Goal: Information Seeking & Learning: Learn about a topic

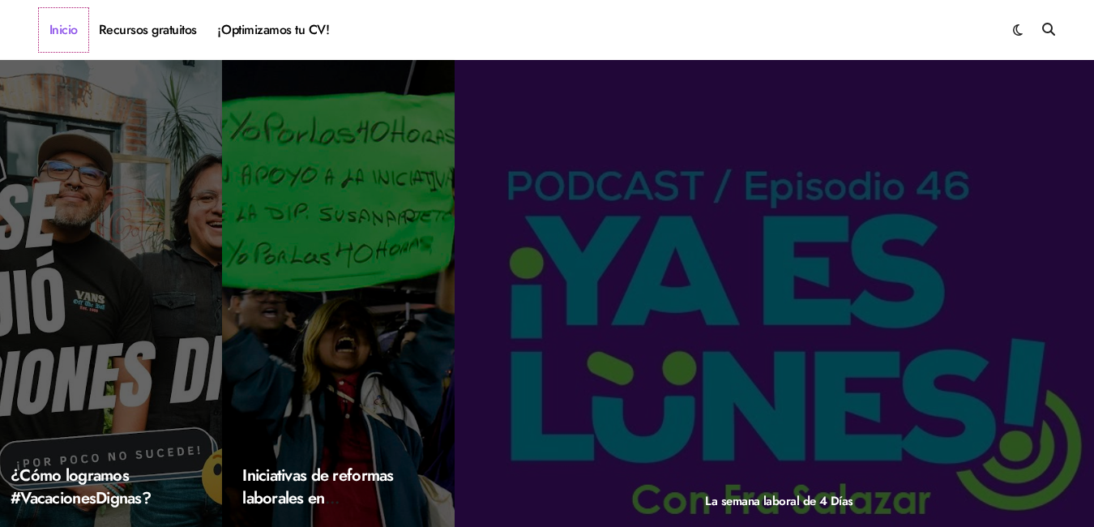
click at [68, 33] on link "Inicio" at bounding box center [63, 30] width 49 height 44
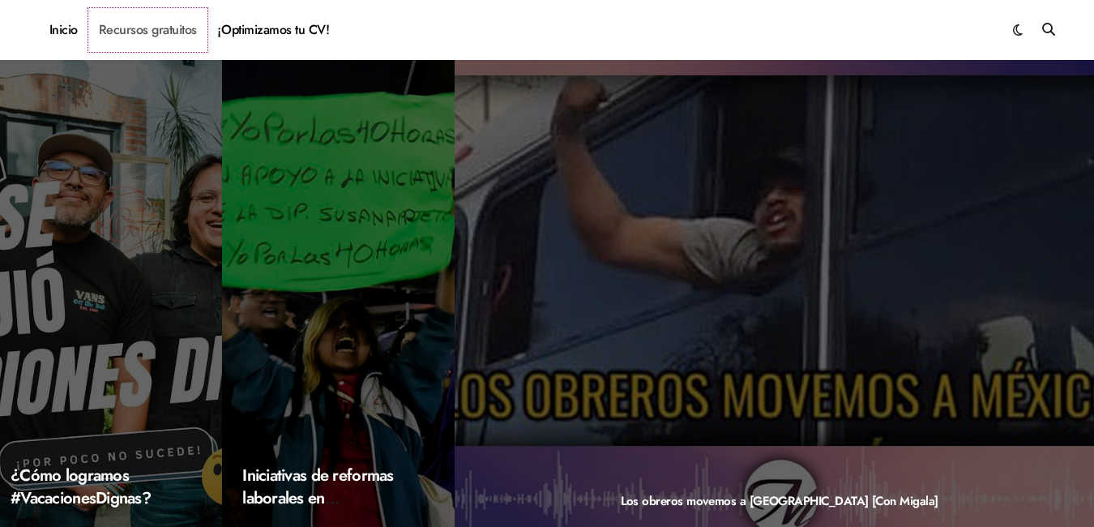
click at [120, 37] on link "Recursos gratuitos" at bounding box center [147, 30] width 119 height 44
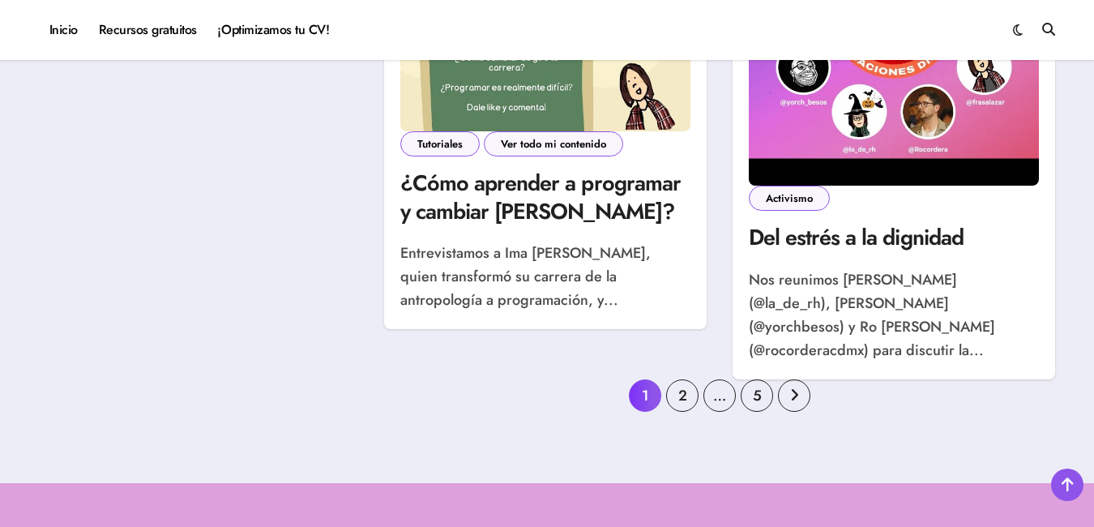
scroll to position [2350, 0]
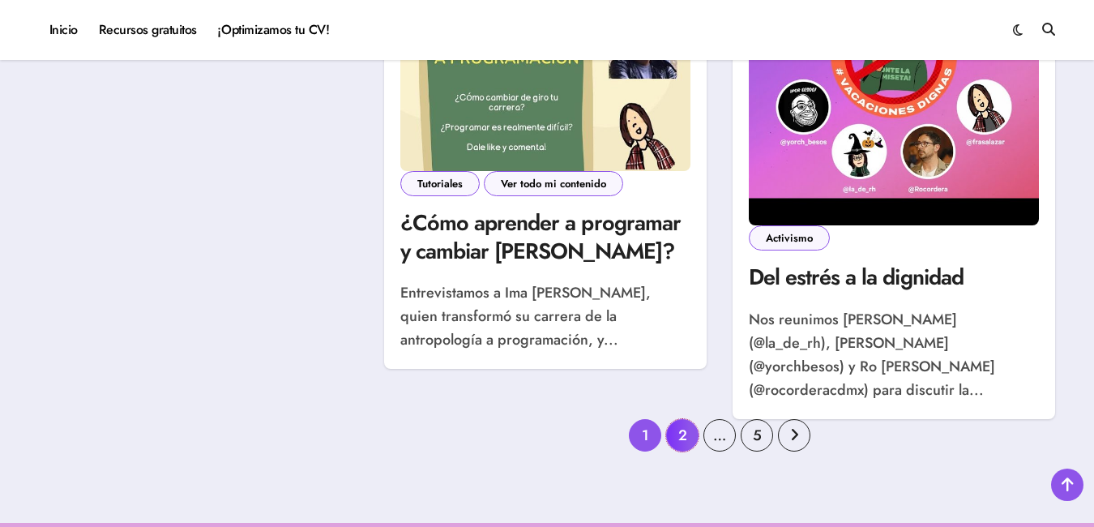
click at [694, 419] on link "2" at bounding box center [682, 435] width 32 height 32
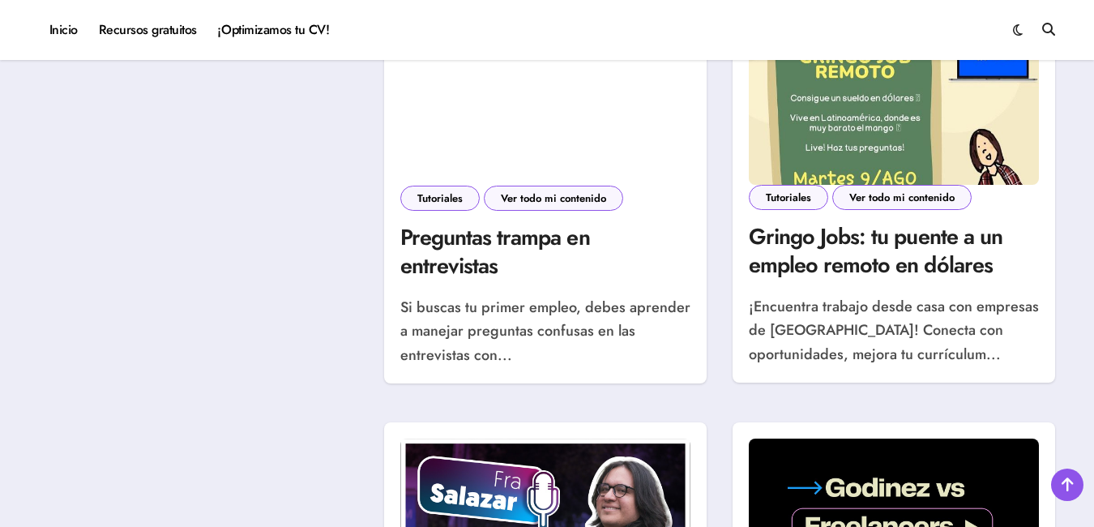
scroll to position [1944, 0]
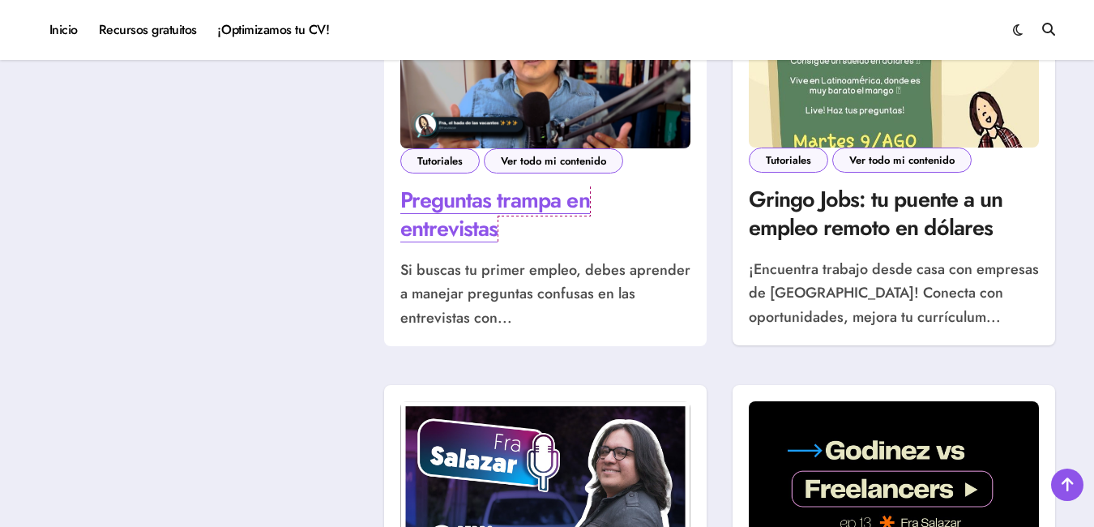
click at [446, 210] on link "Preguntas trampa en entrevistas" at bounding box center [495, 214] width 190 height 60
